Goal: Task Accomplishment & Management: Manage account settings

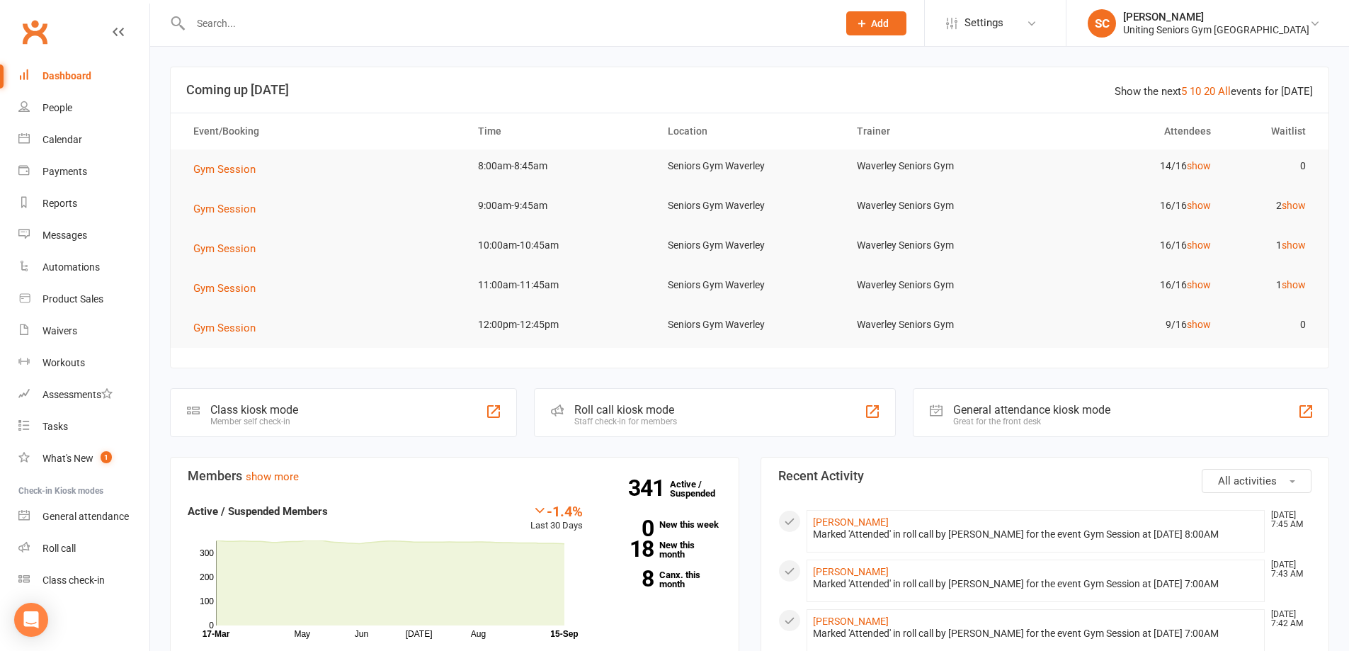
click at [261, 19] on input "text" at bounding box center [507, 23] width 642 height 20
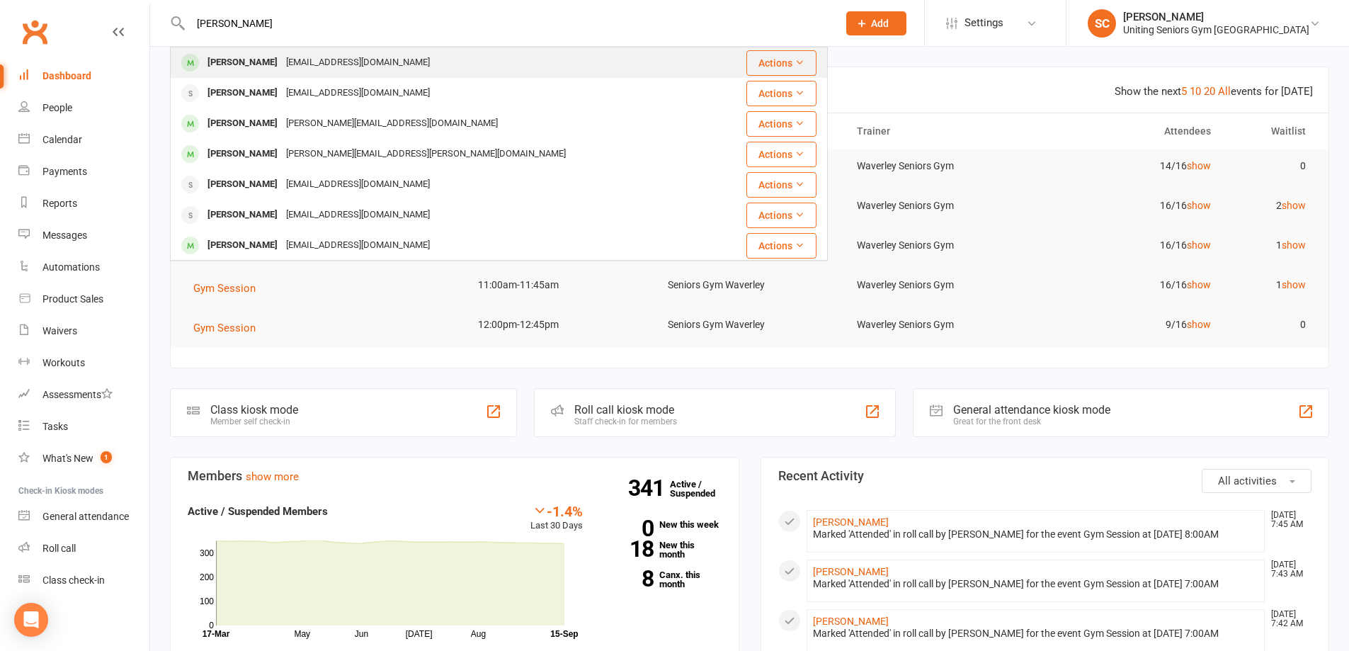
type input "[PERSON_NAME]"
click at [282, 58] on div "[EMAIL_ADDRESS][DOMAIN_NAME]" at bounding box center [358, 62] width 152 height 21
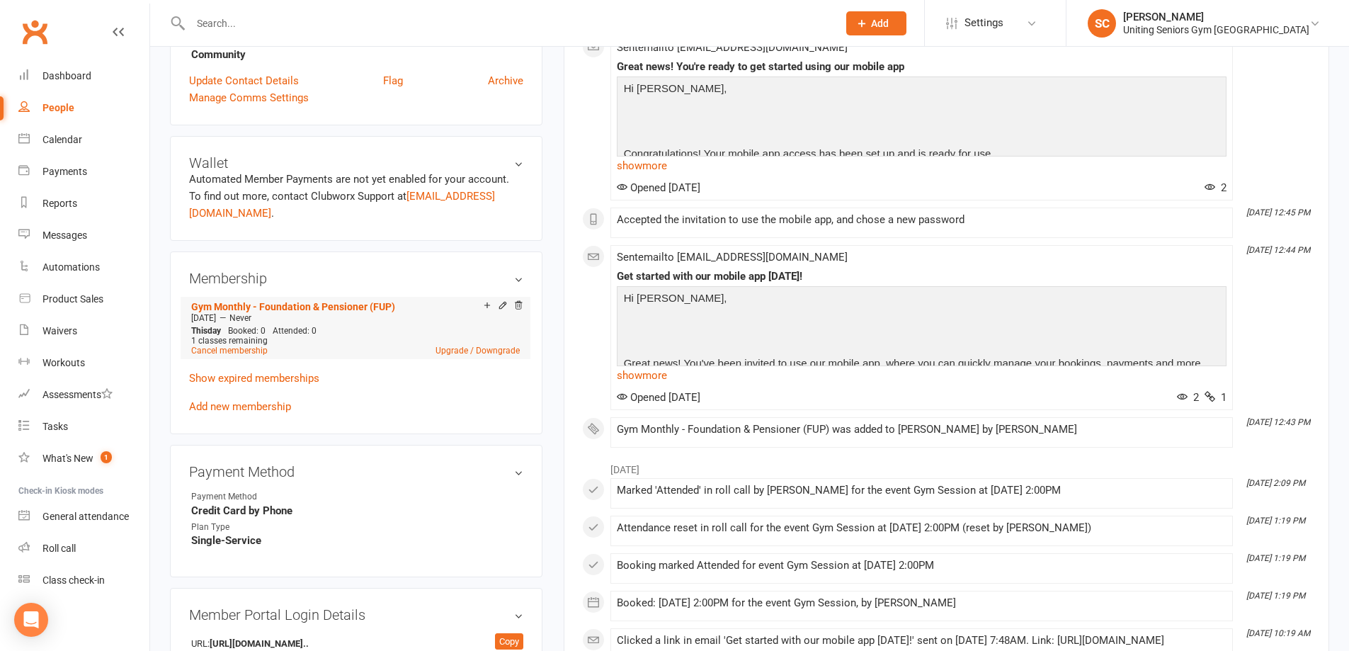
scroll to position [637, 0]
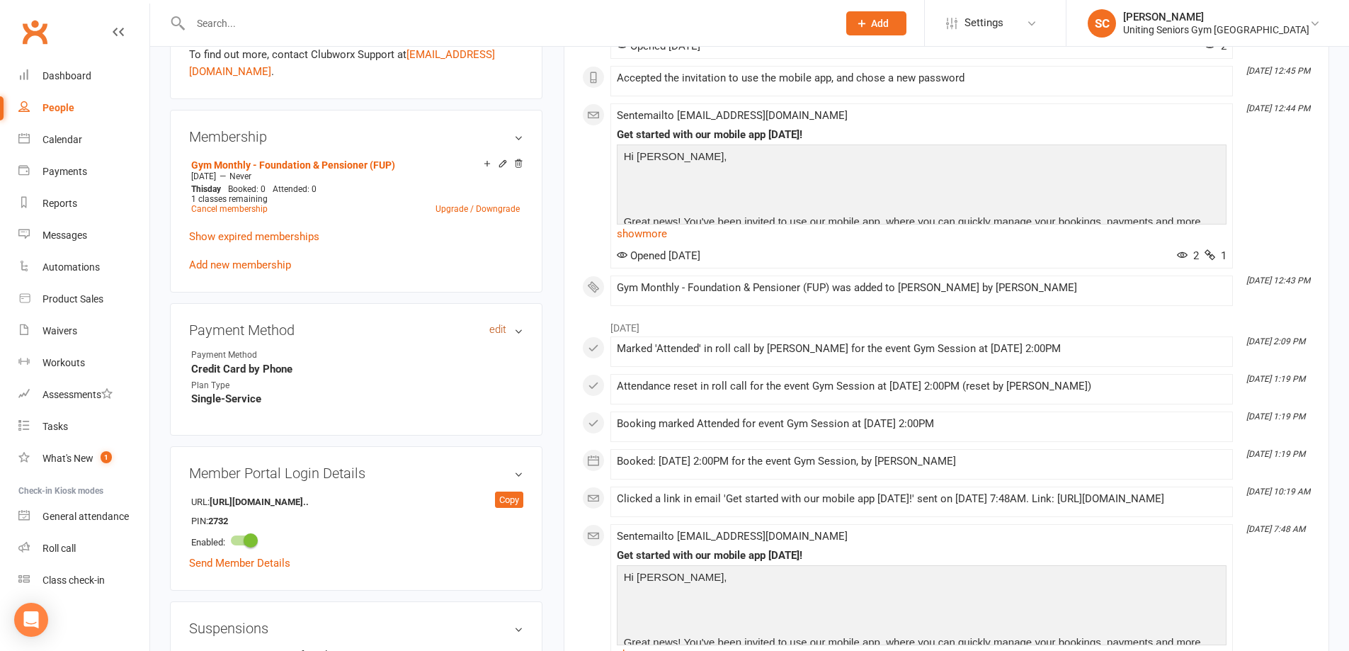
click at [498, 324] on link "edit" at bounding box center [497, 330] width 17 height 12
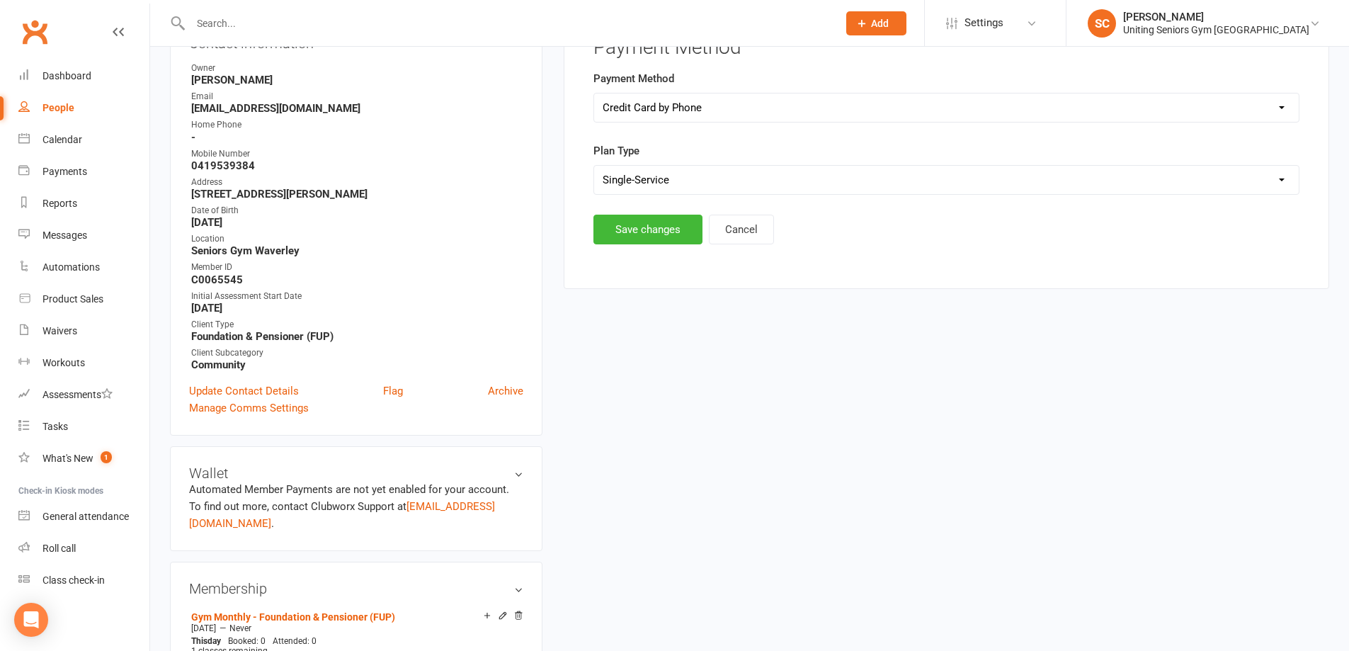
scroll to position [121, 0]
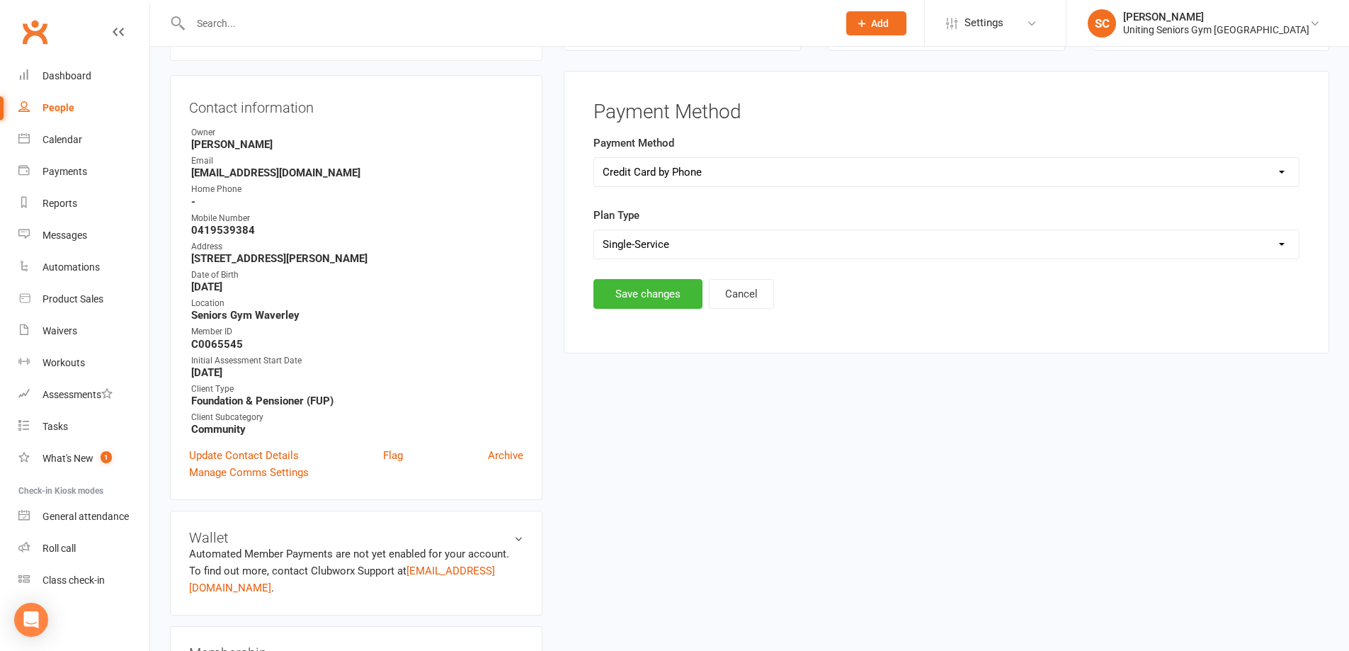
drag, startPoint x: 690, startPoint y: 234, endPoint x: 682, endPoint y: 253, distance: 20.3
click at [690, 234] on select "Select Ongoing Single-Service" at bounding box center [946, 244] width 705 height 28
select select "Ongoing"
click at [594, 230] on select "Select Ongoing Single-Service" at bounding box center [946, 244] width 705 height 28
click at [654, 296] on button "Save changes" at bounding box center [647, 294] width 109 height 30
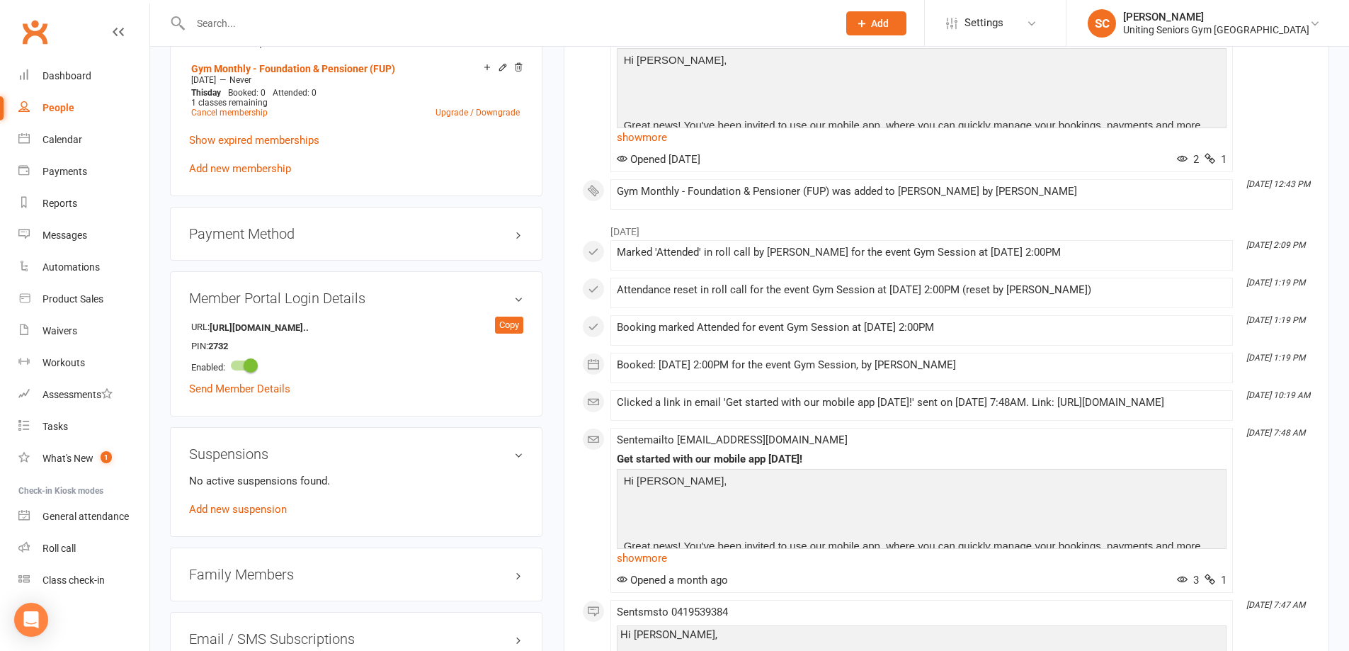
scroll to position [758, 0]
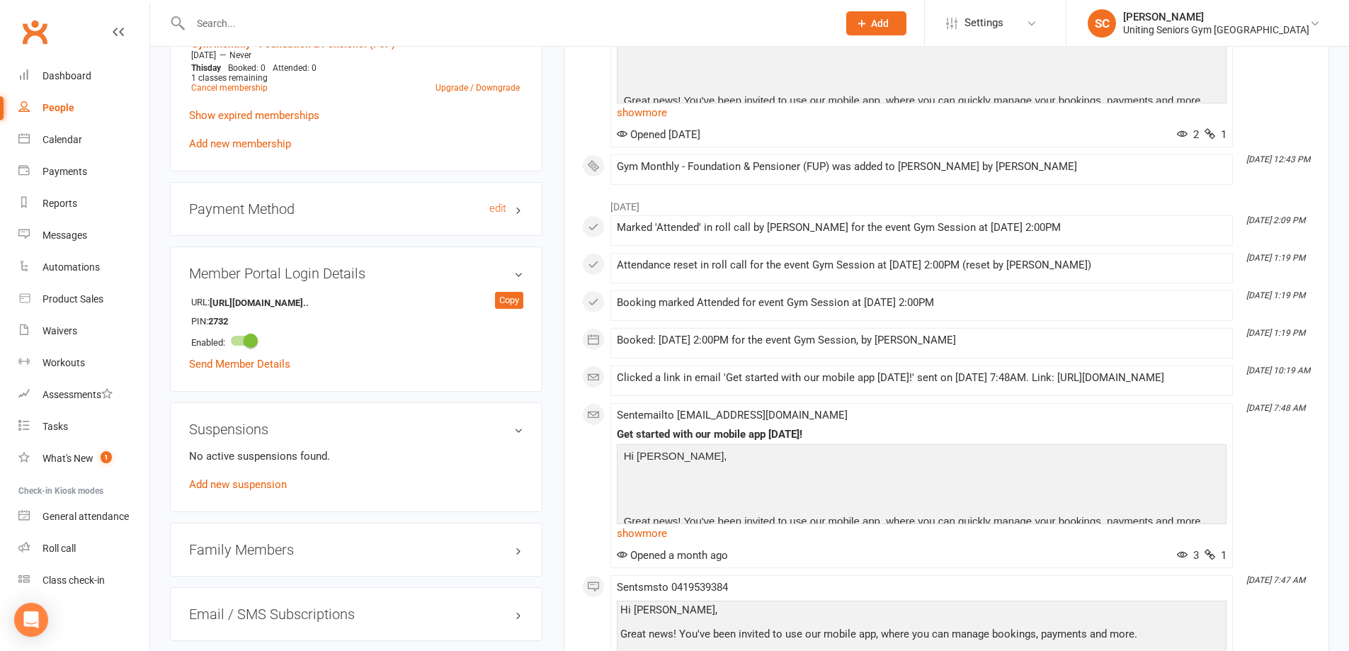
click at [510, 201] on h3 "Payment Method edit" at bounding box center [356, 209] width 334 height 16
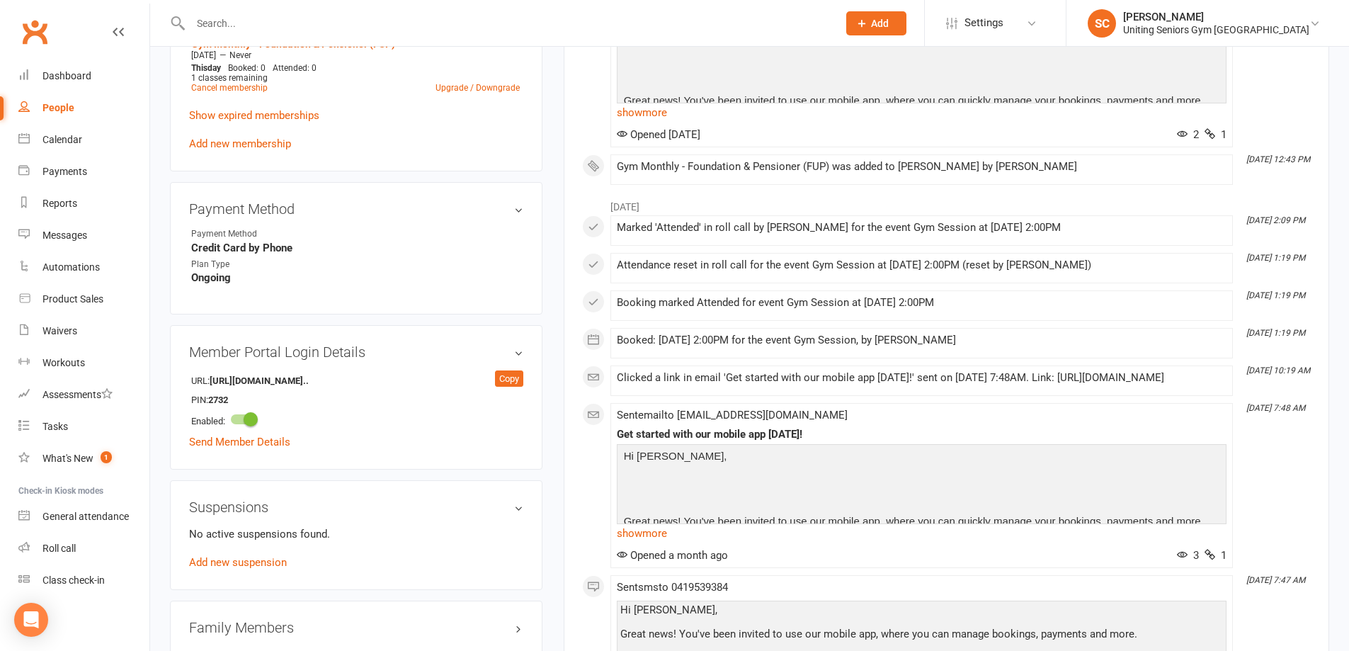
click at [351, 19] on input "text" at bounding box center [507, 23] width 642 height 20
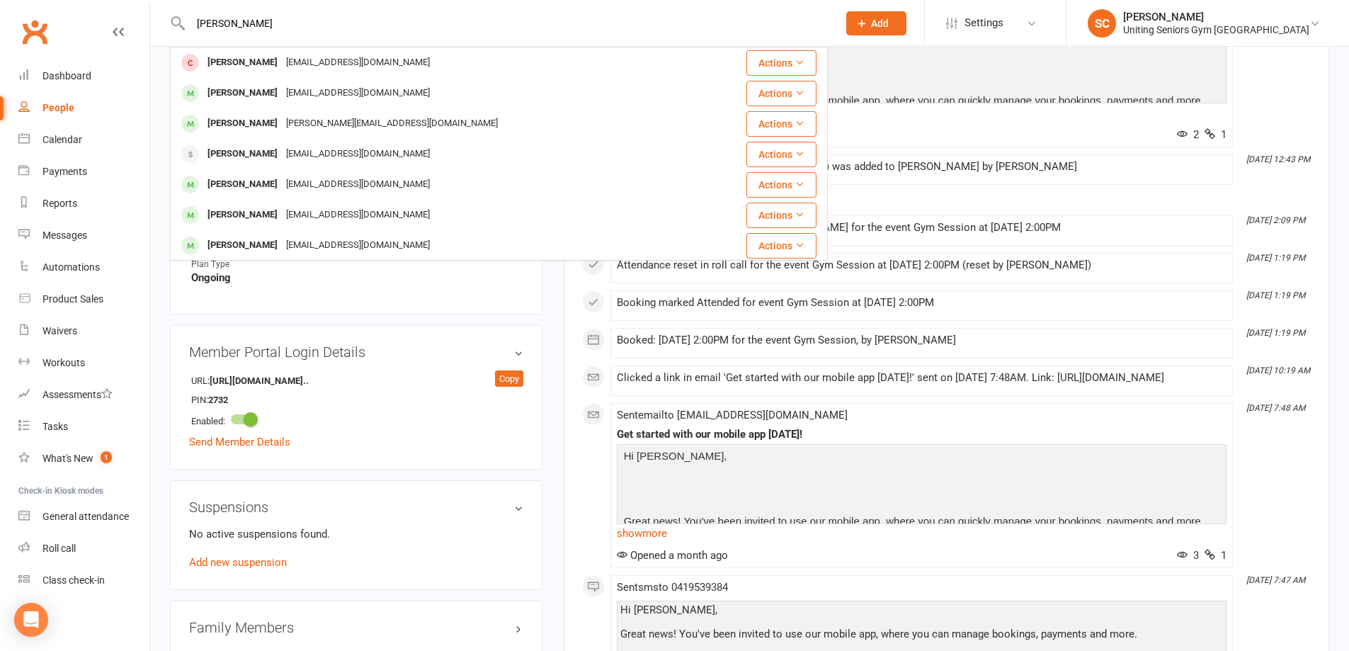
drag, startPoint x: 259, startPoint y: 24, endPoint x: 108, endPoint y: 0, distance: 152.7
click at [108, 1] on react-component "[PERSON_NAME] [PERSON_NAME] [EMAIL_ADDRESS][DOMAIN_NAME] Actions [PERSON_NAME] …" at bounding box center [414, 23] width 828 height 46
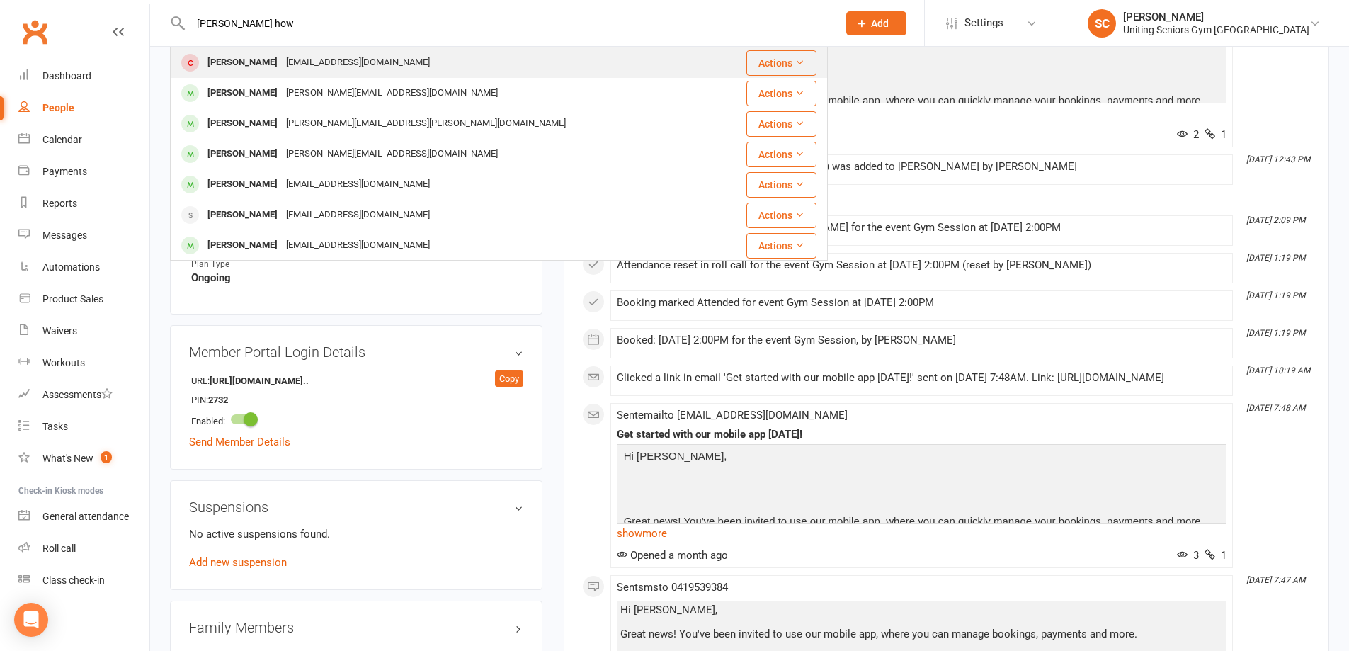
type input "[PERSON_NAME] how"
click at [212, 55] on div "[PERSON_NAME]" at bounding box center [242, 62] width 79 height 21
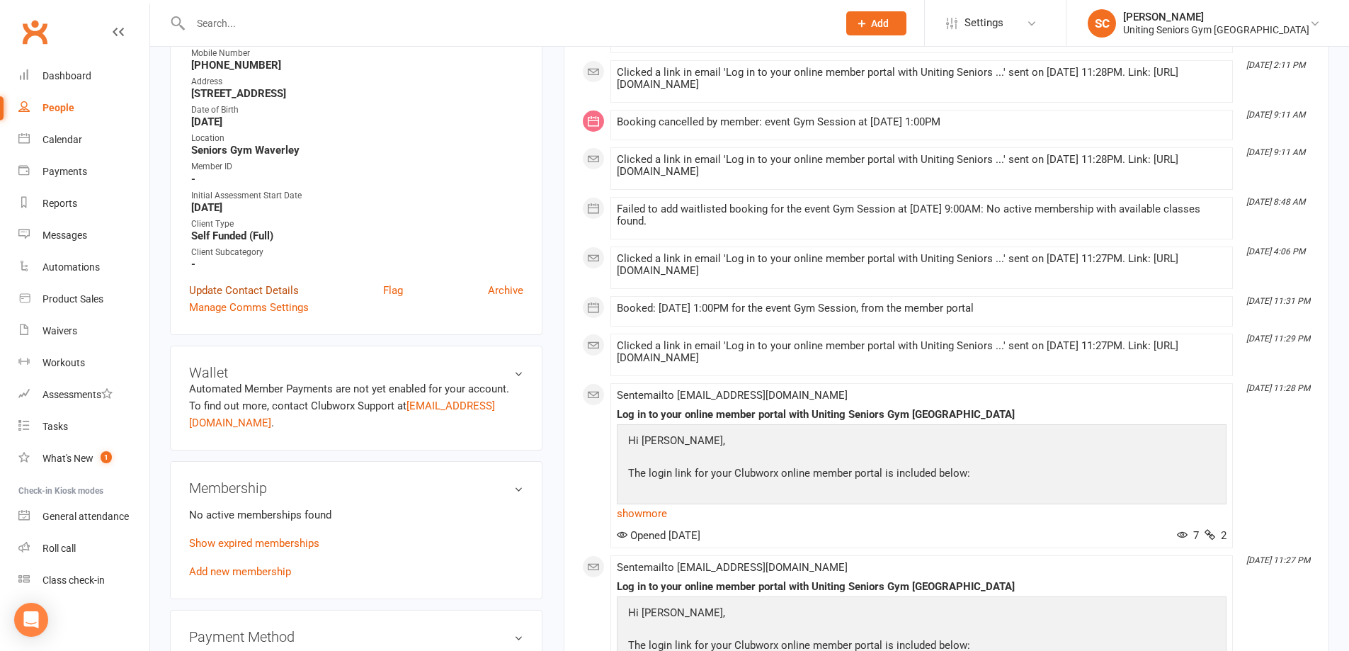
click at [289, 287] on link "Update Contact Details" at bounding box center [244, 290] width 110 height 17
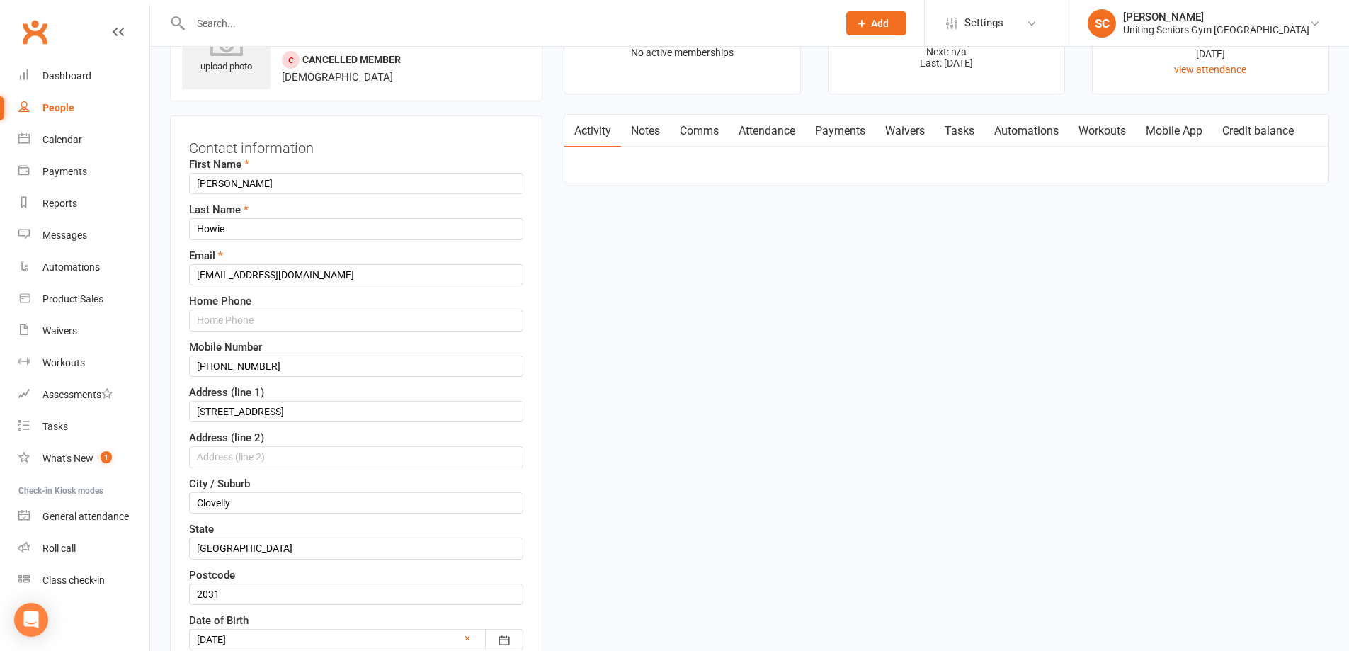
scroll to position [421, 0]
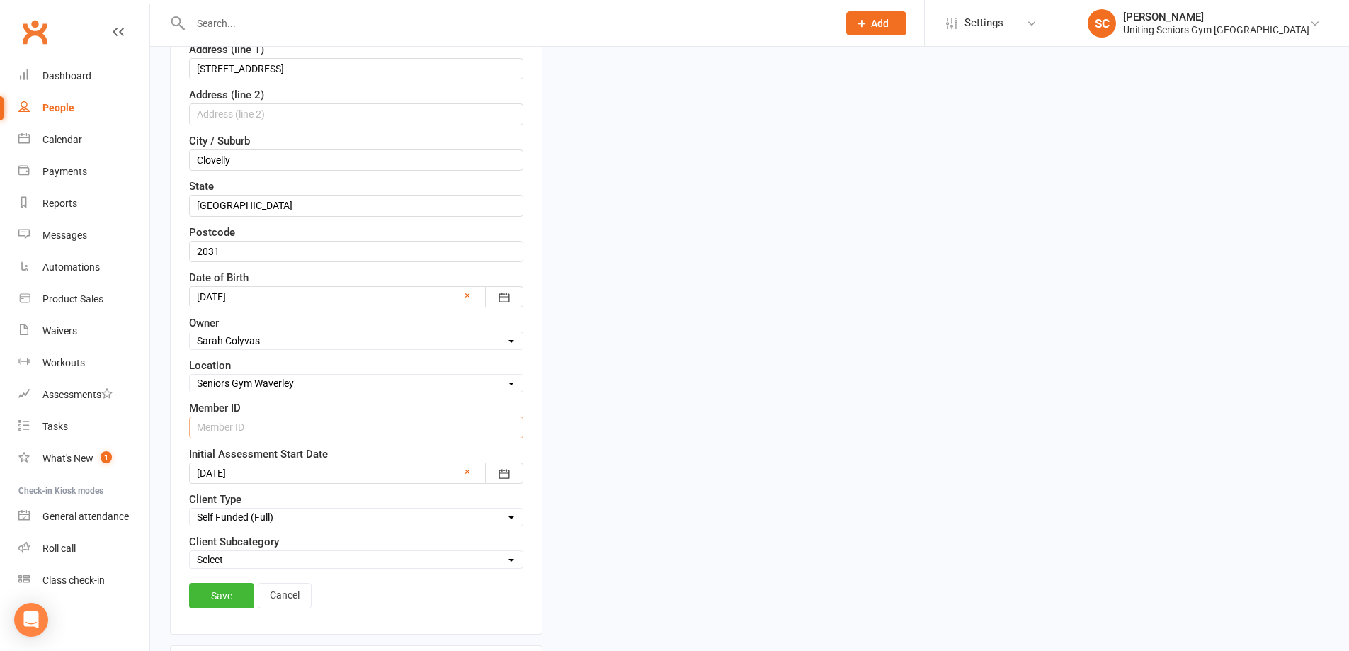
click at [263, 435] on input "text" at bounding box center [356, 426] width 334 height 21
paste input "C0068381"
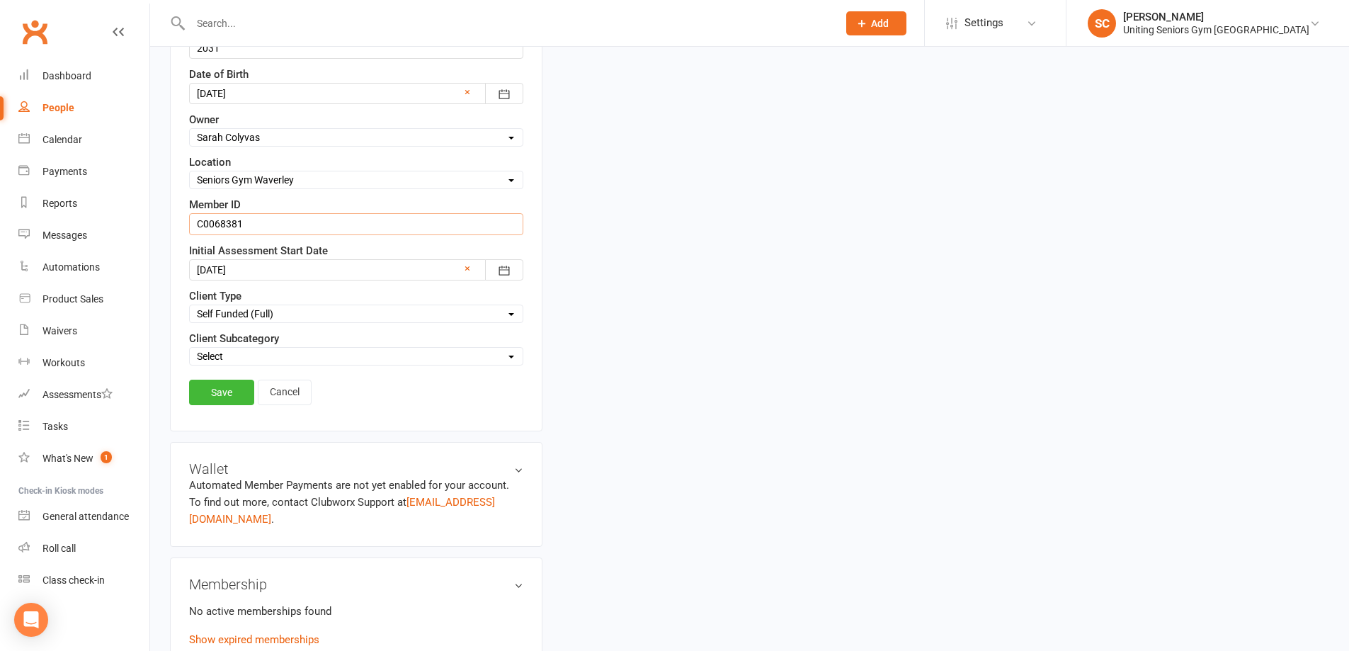
scroll to position [633, 0]
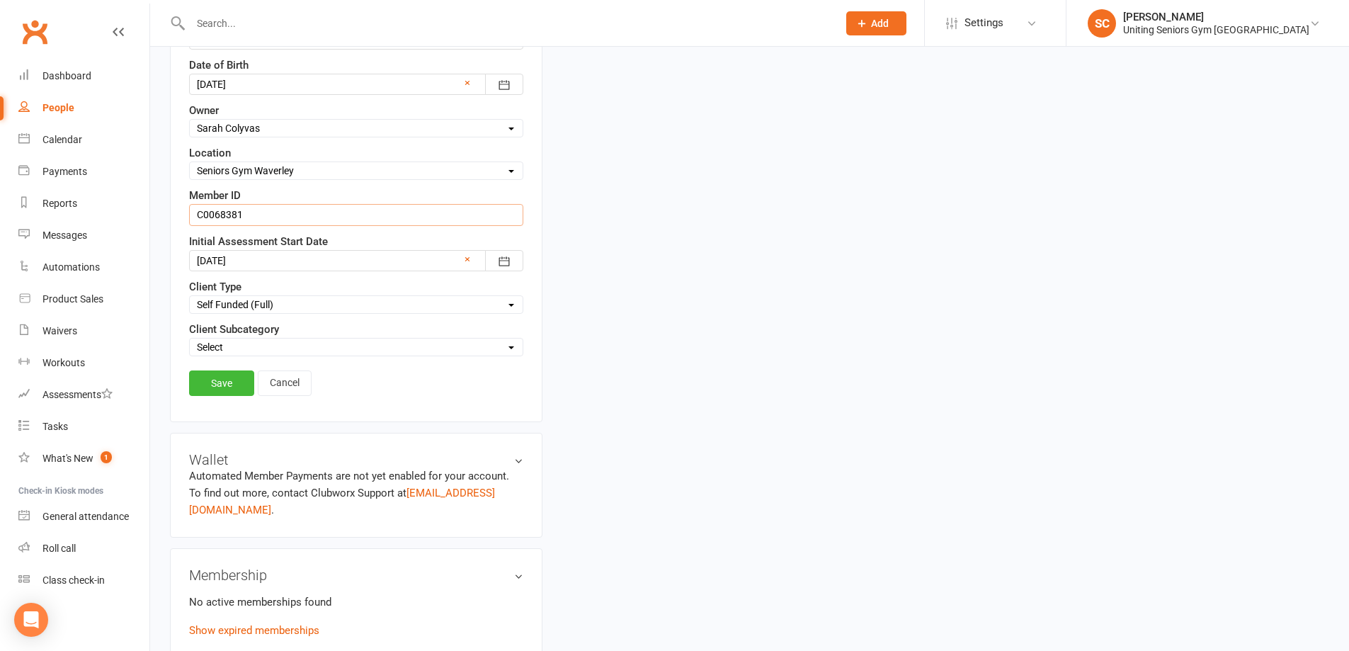
type input "C0068381"
click at [237, 383] on link "Save" at bounding box center [221, 382] width 65 height 25
